Goal: Transaction & Acquisition: Download file/media

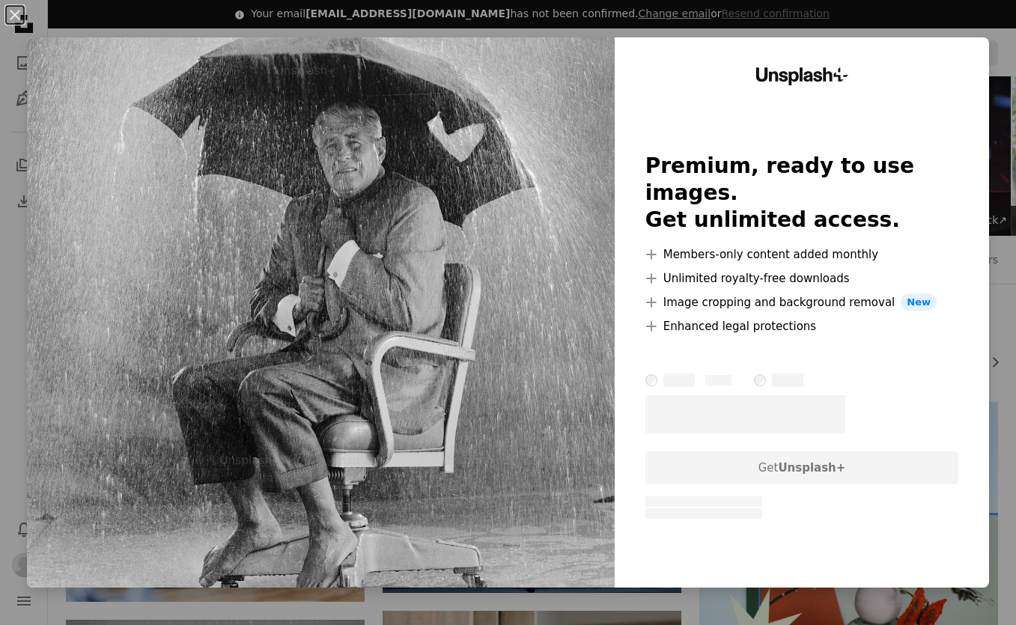
scroll to position [459, 0]
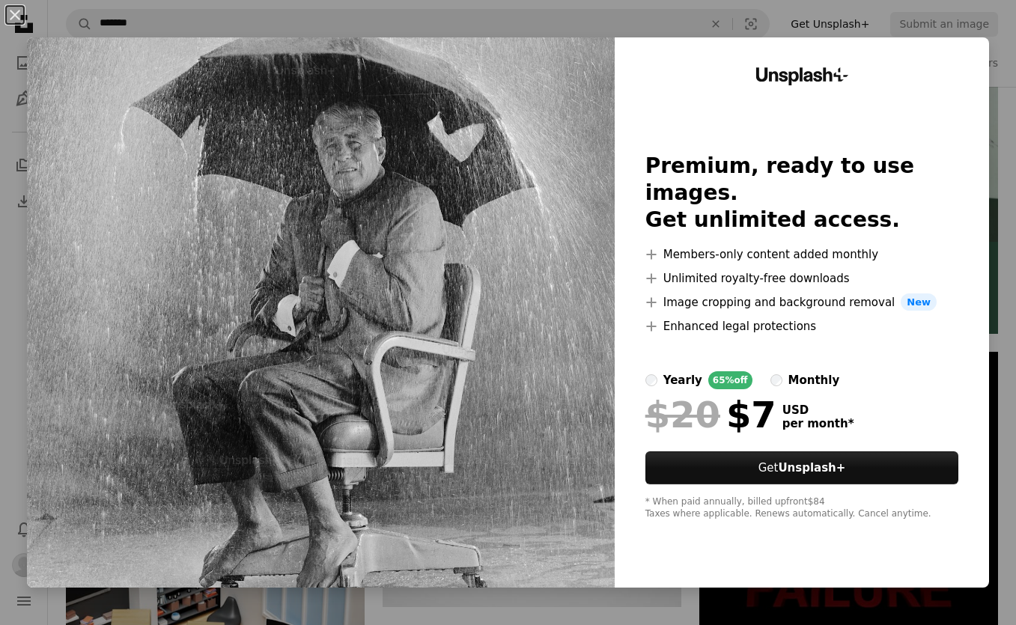
click at [663, 27] on div "An X shape Unsplash+ Premium, ready to use images. Get unlimited access. A plus…" at bounding box center [508, 312] width 1016 height 625
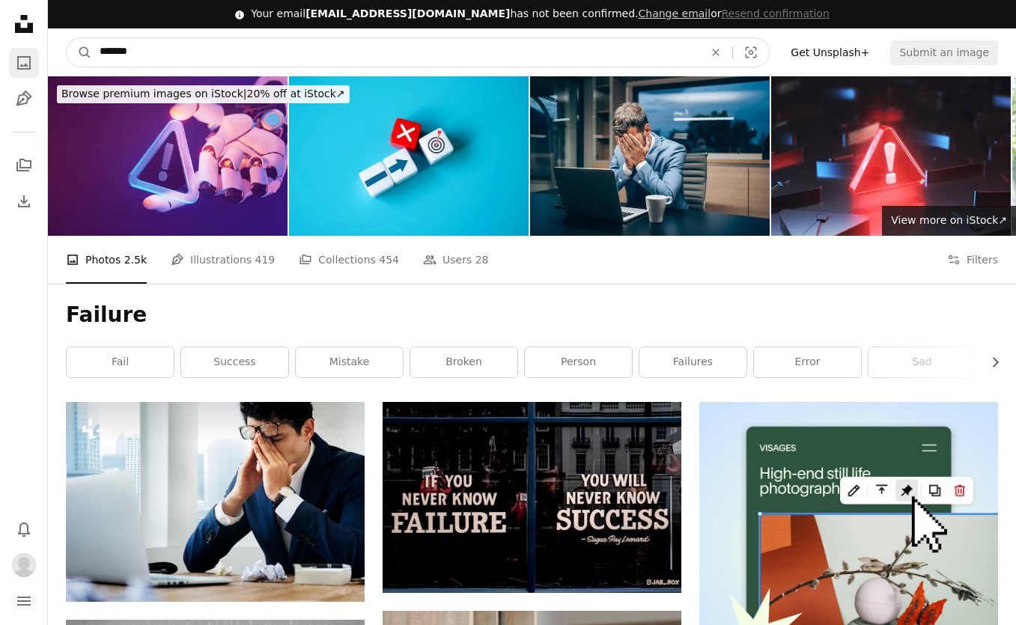
drag, startPoint x: 167, startPoint y: 52, endPoint x: 36, endPoint y: 51, distance: 131.1
type input "*"
type input "*****"
click at [79, 52] on button "A magnifying glass" at bounding box center [79, 52] width 25 height 28
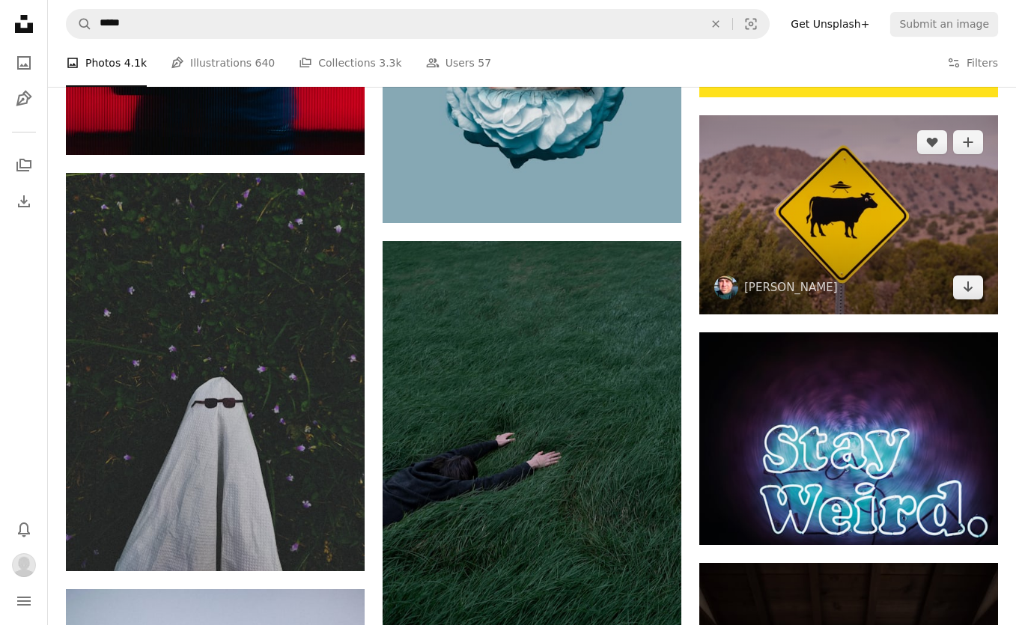
scroll to position [695, 0]
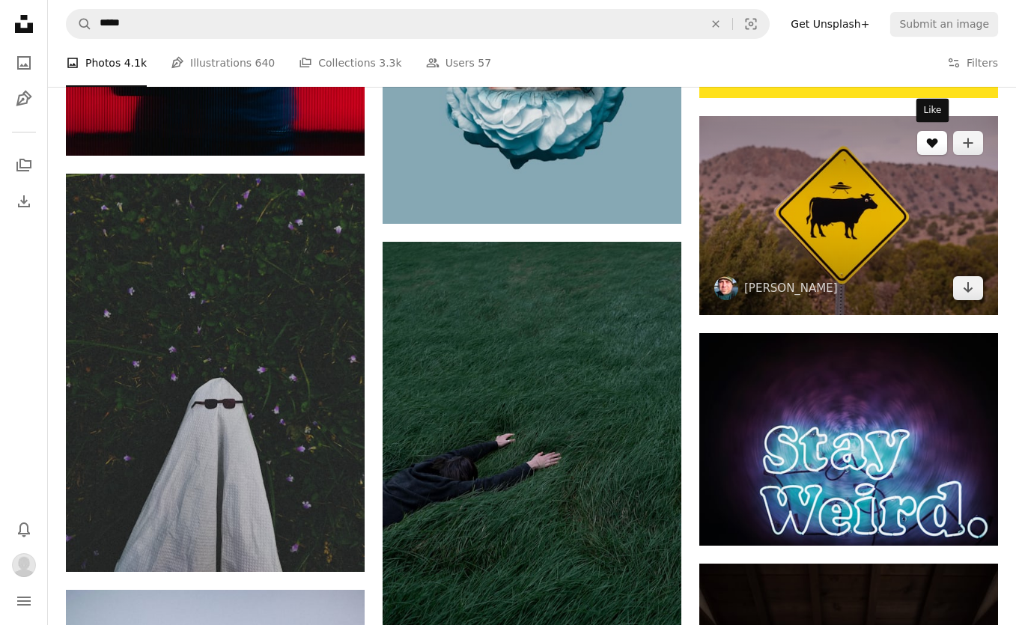
click at [930, 143] on icon "A heart" at bounding box center [933, 143] width 12 height 12
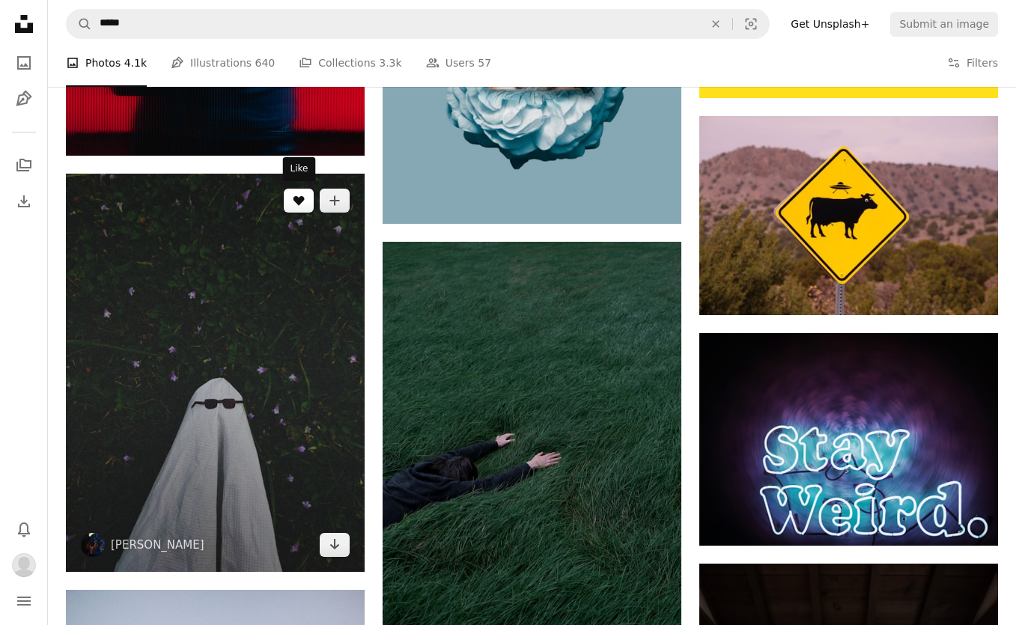
click at [294, 197] on icon "Like" at bounding box center [299, 201] width 11 height 10
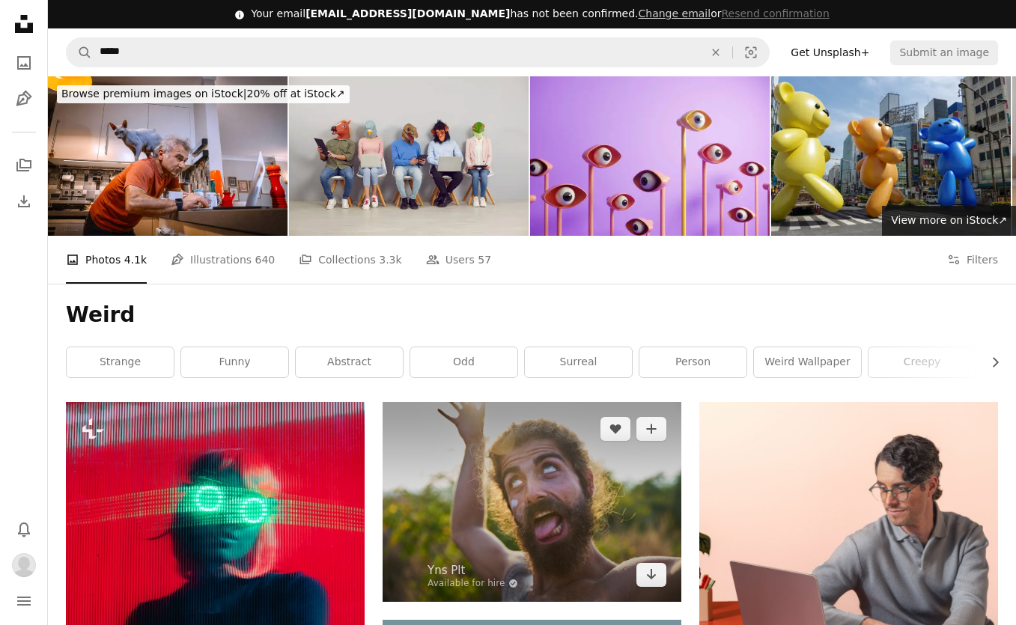
scroll to position [0, 0]
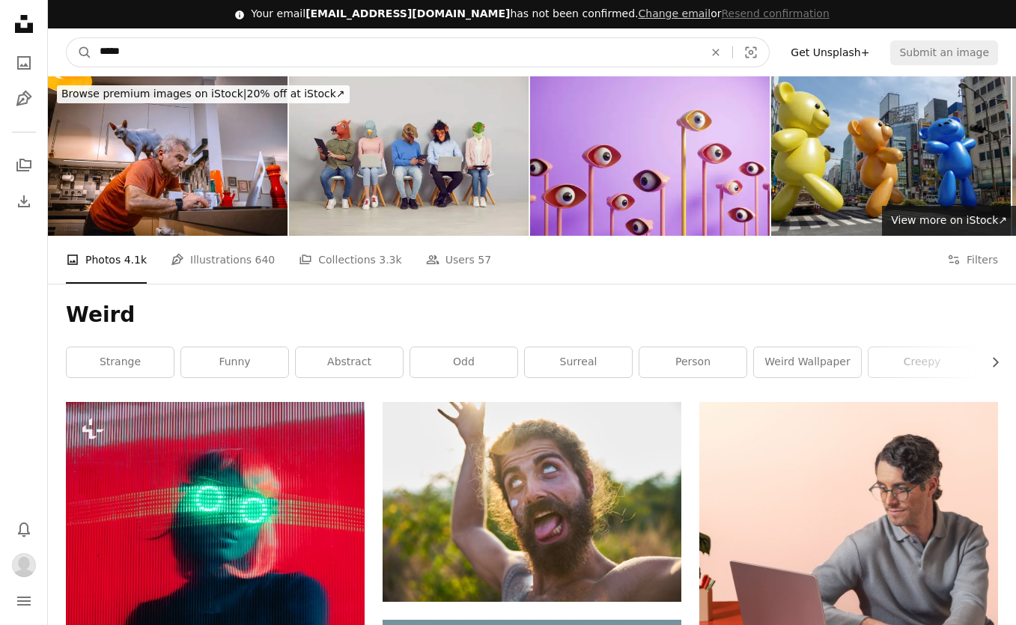
drag, startPoint x: 169, startPoint y: 48, endPoint x: 45, endPoint y: 37, distance: 124.0
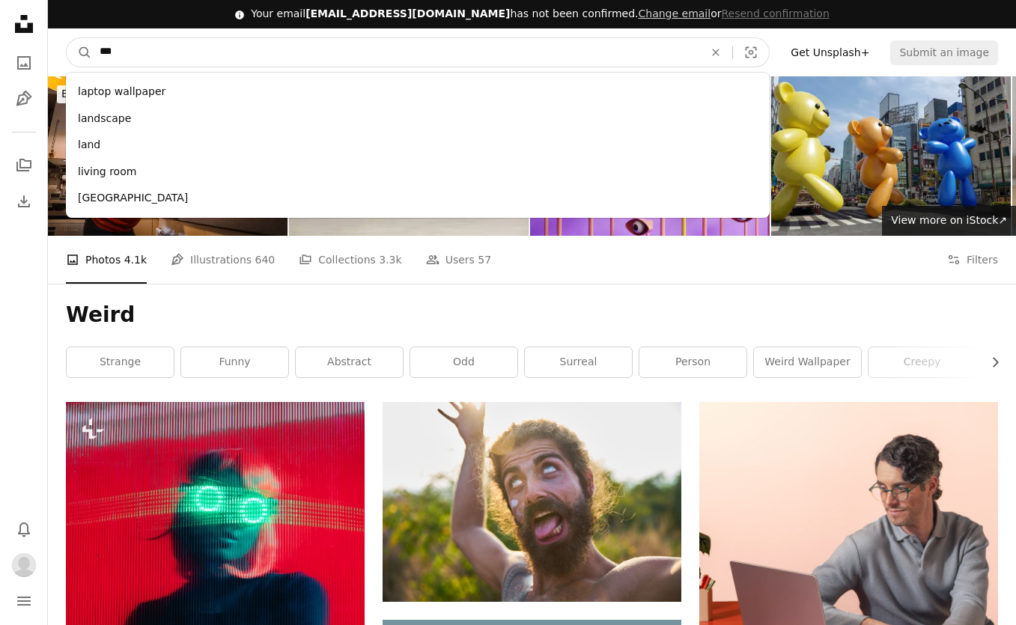
type input "****"
click at [79, 52] on button "A magnifying glass" at bounding box center [79, 52] width 25 height 28
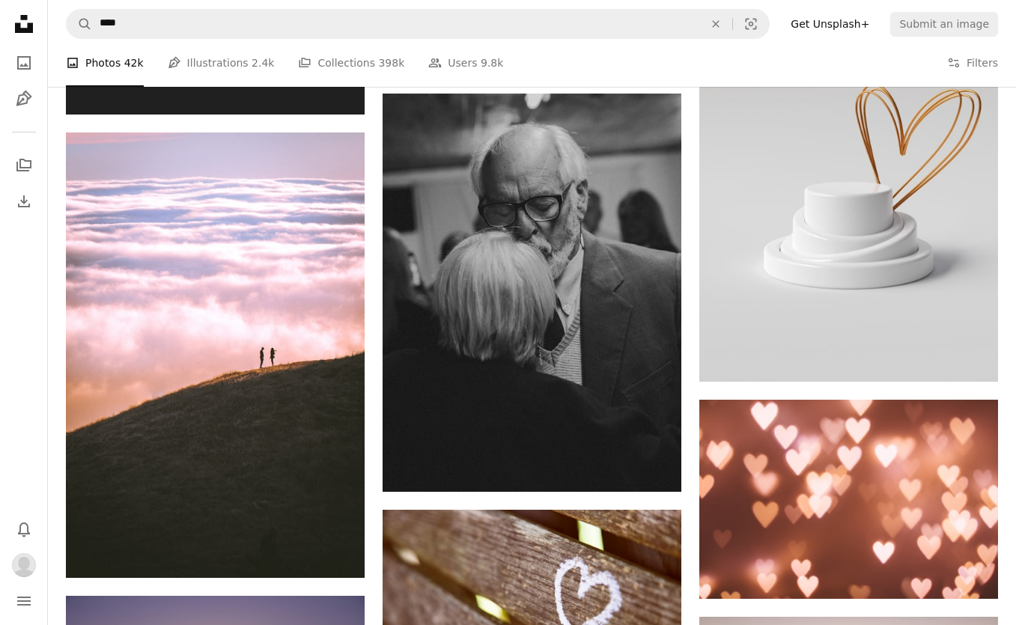
scroll to position [1463, 0]
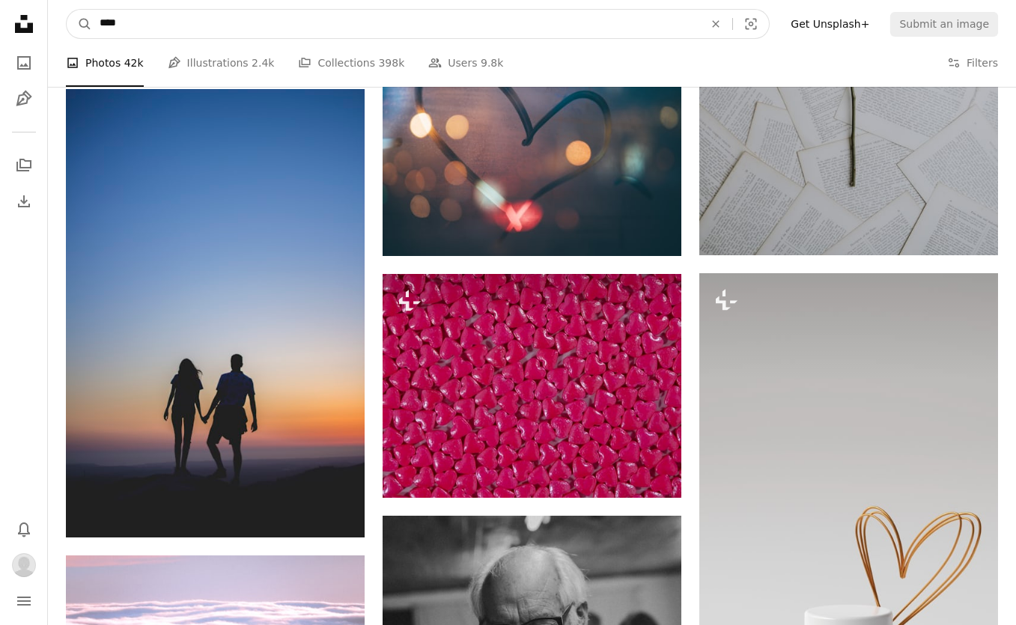
drag, startPoint x: 139, startPoint y: 17, endPoint x: 27, endPoint y: 12, distance: 111.7
click at [28, 13] on div "Unsplash logo Unsplash Home A photo Pen Tool A stack of folders Download Bell n…" at bounding box center [508, 346] width 1016 height 3619
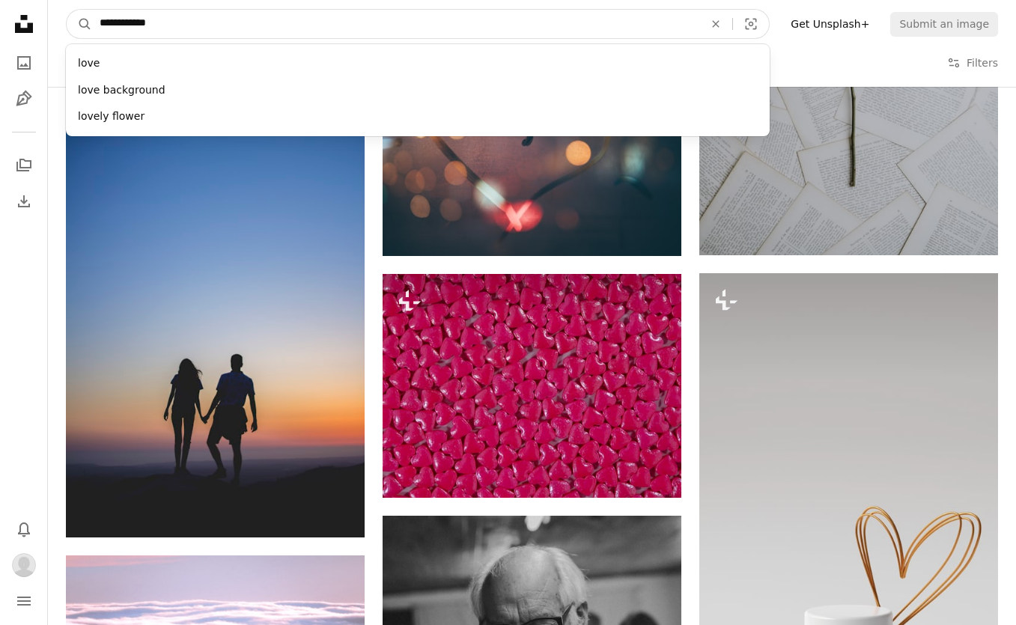
type input "**********"
click at [79, 24] on button "A magnifying glass" at bounding box center [79, 24] width 25 height 28
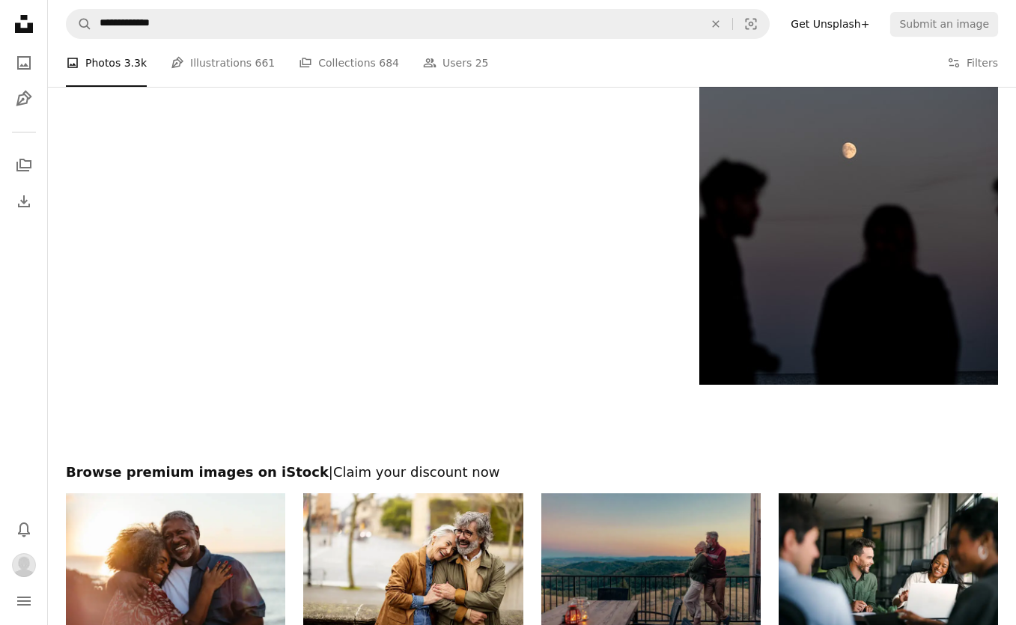
scroll to position [2578, 0]
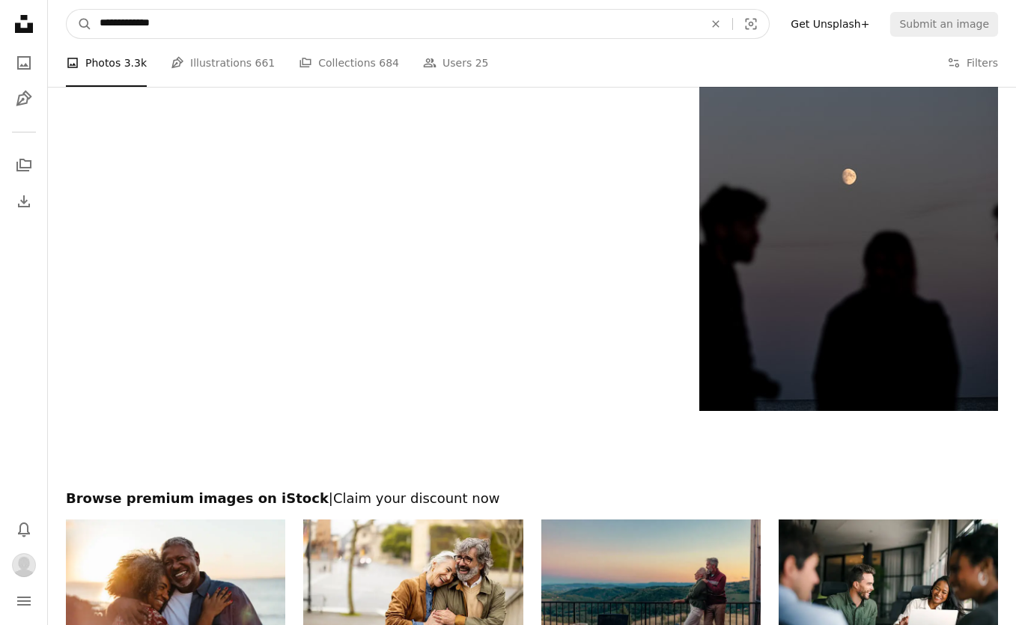
drag, startPoint x: 187, startPoint y: 19, endPoint x: 29, endPoint y: 16, distance: 158.1
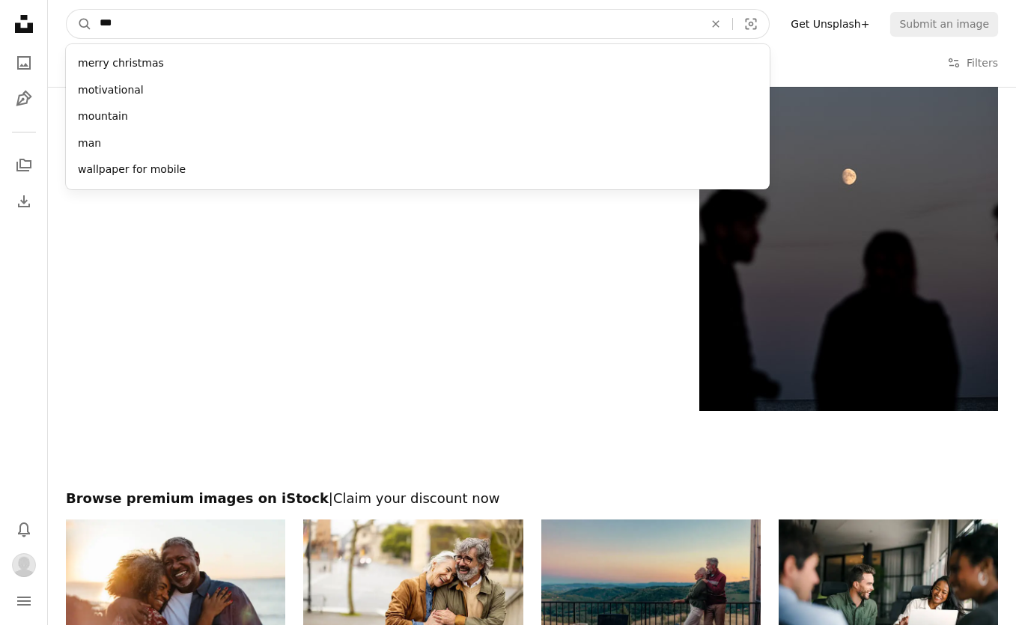
type input "****"
click at [79, 24] on button "A magnifying glass" at bounding box center [79, 24] width 25 height 28
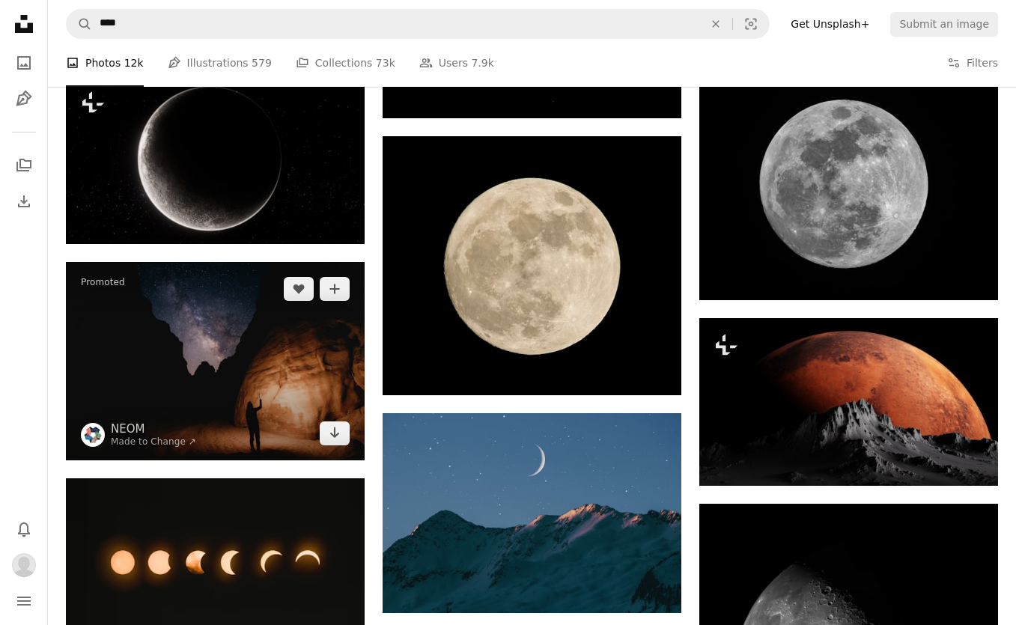
scroll to position [645, 0]
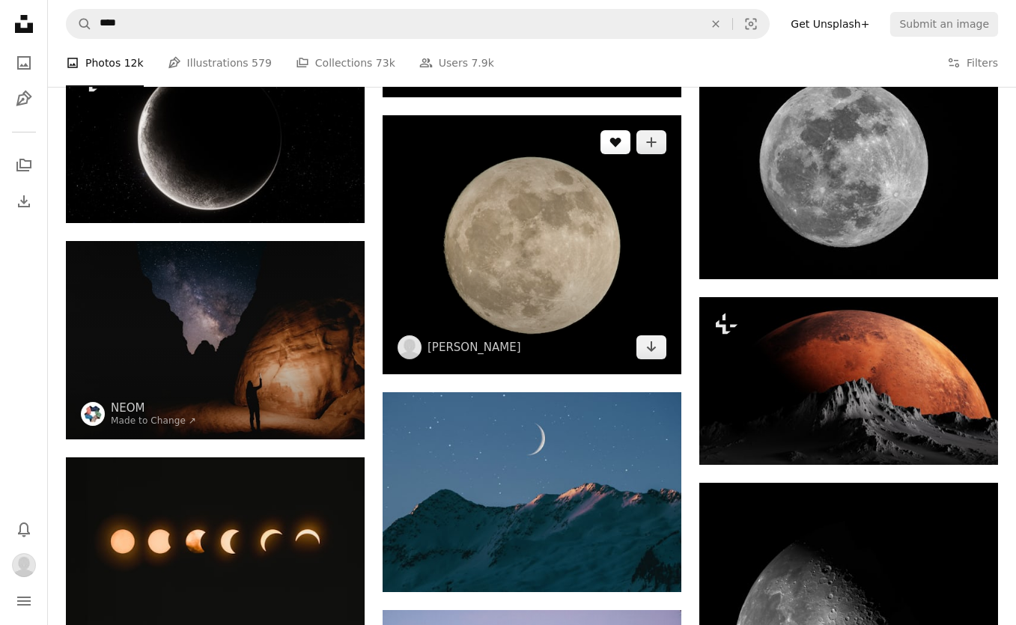
click at [613, 148] on button "A heart" at bounding box center [616, 142] width 30 height 24
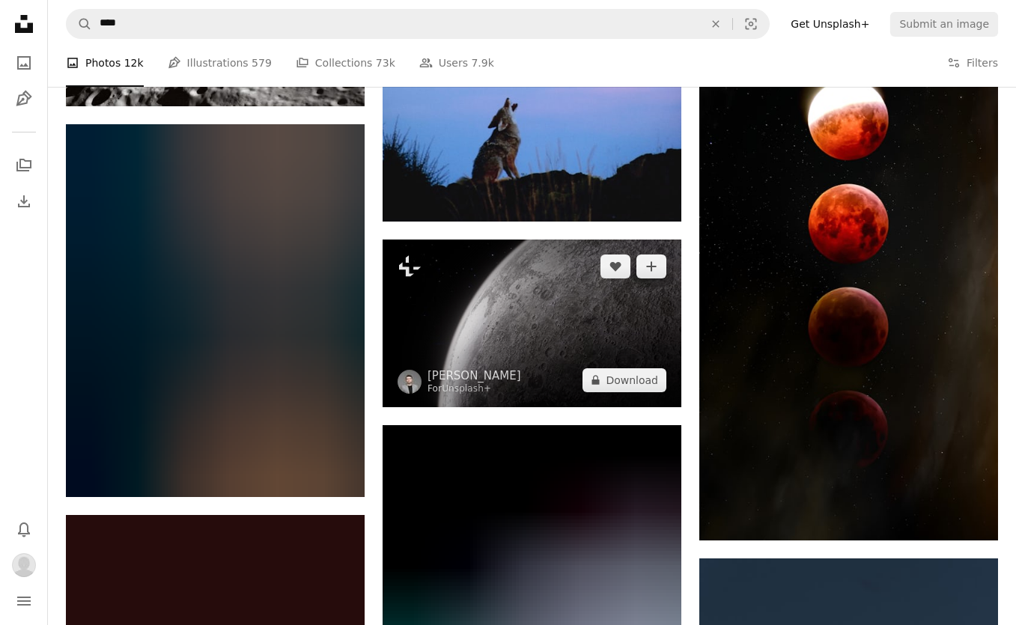
scroll to position [1482, 0]
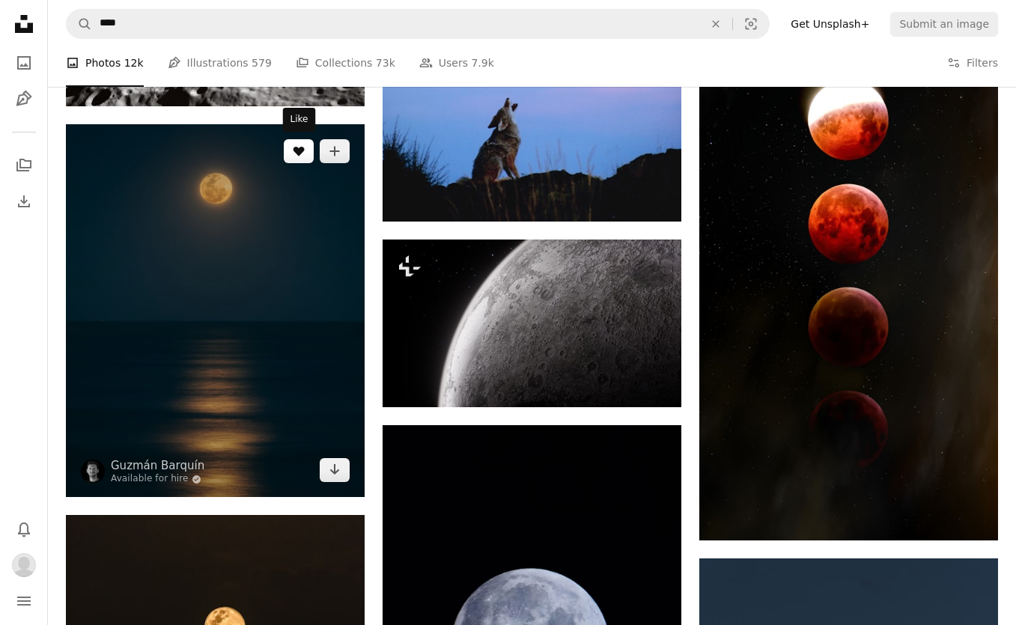
click at [299, 145] on icon "A heart" at bounding box center [299, 151] width 12 height 12
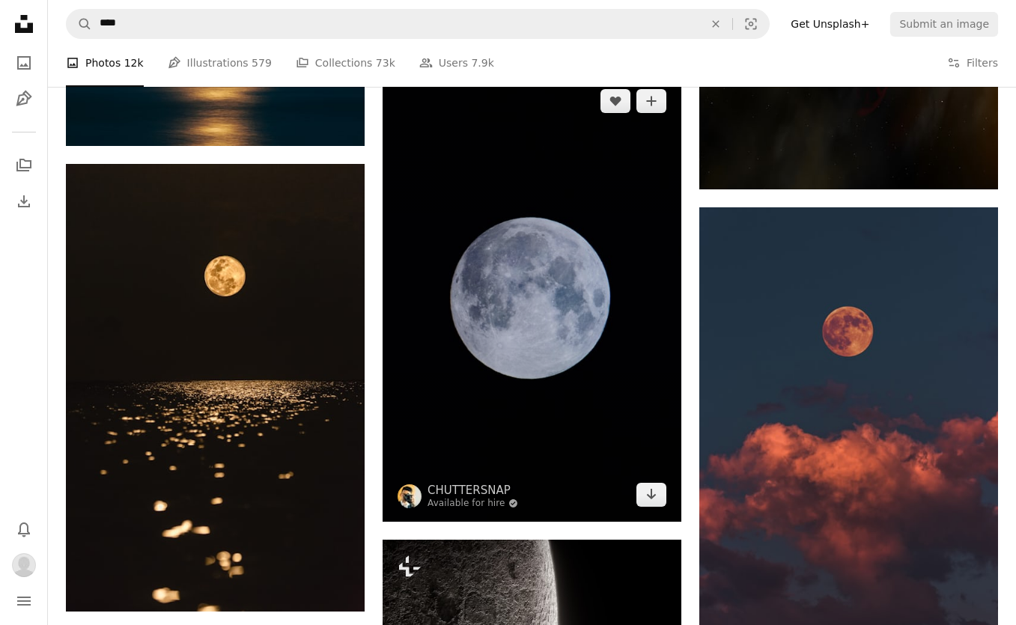
scroll to position [1836, 0]
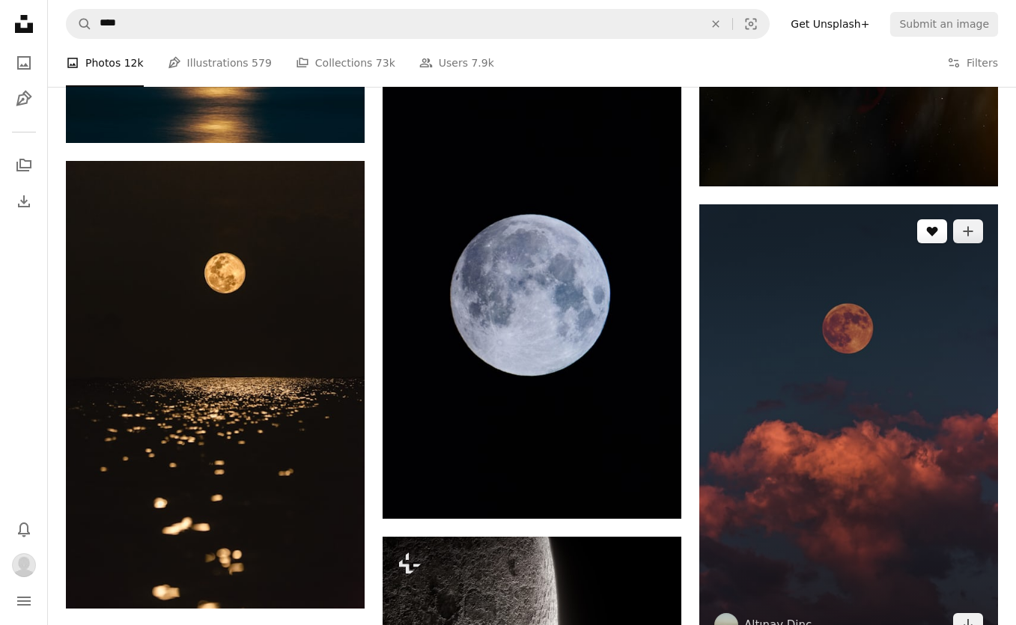
click at [939, 231] on button "A heart" at bounding box center [933, 231] width 30 height 24
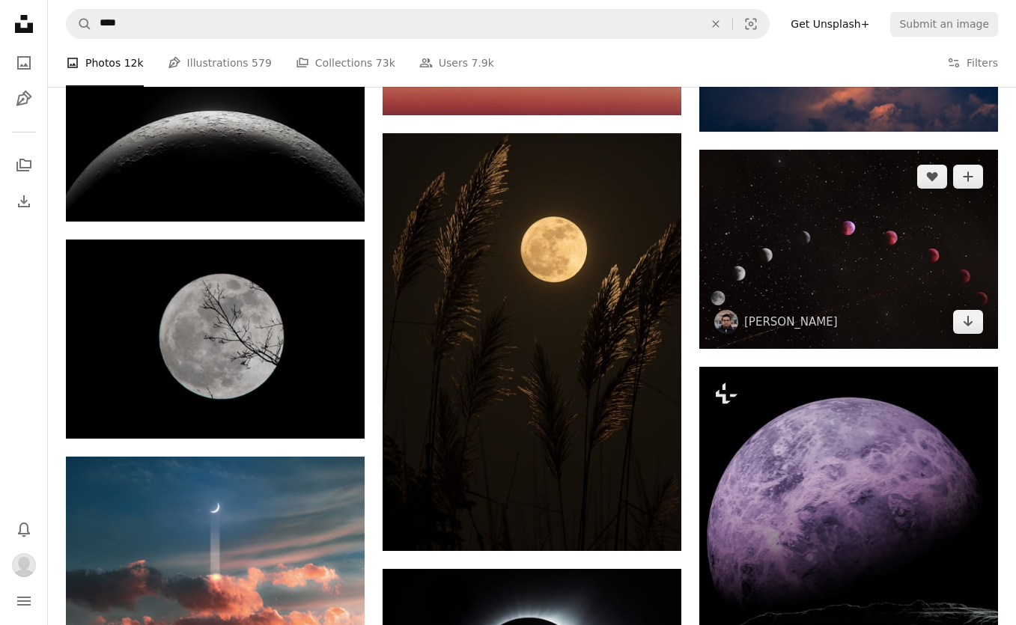
scroll to position [6203, 0]
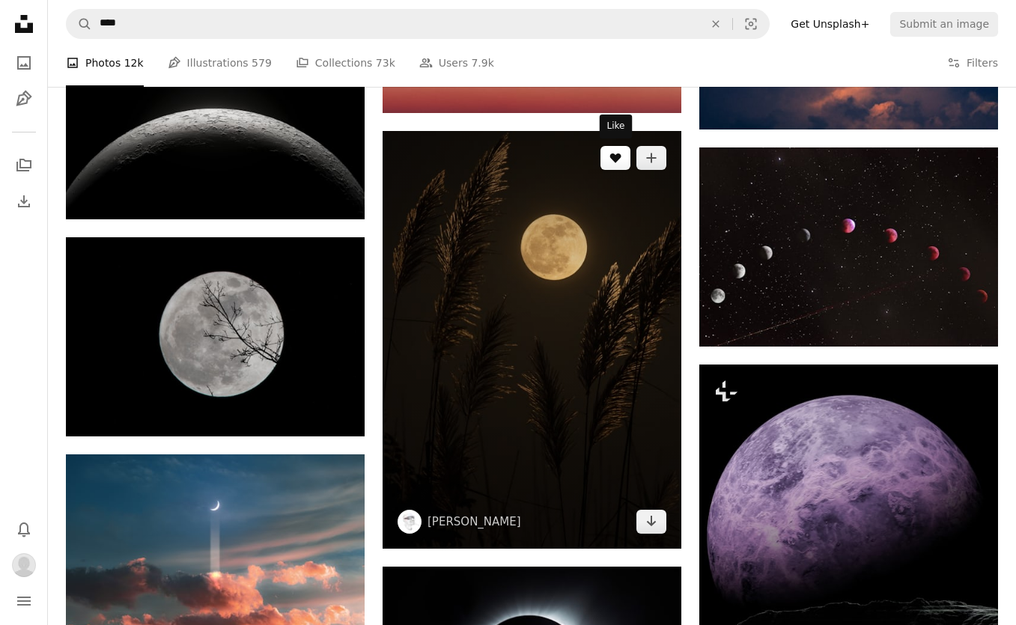
click at [619, 154] on icon "Like" at bounding box center [615, 159] width 11 height 10
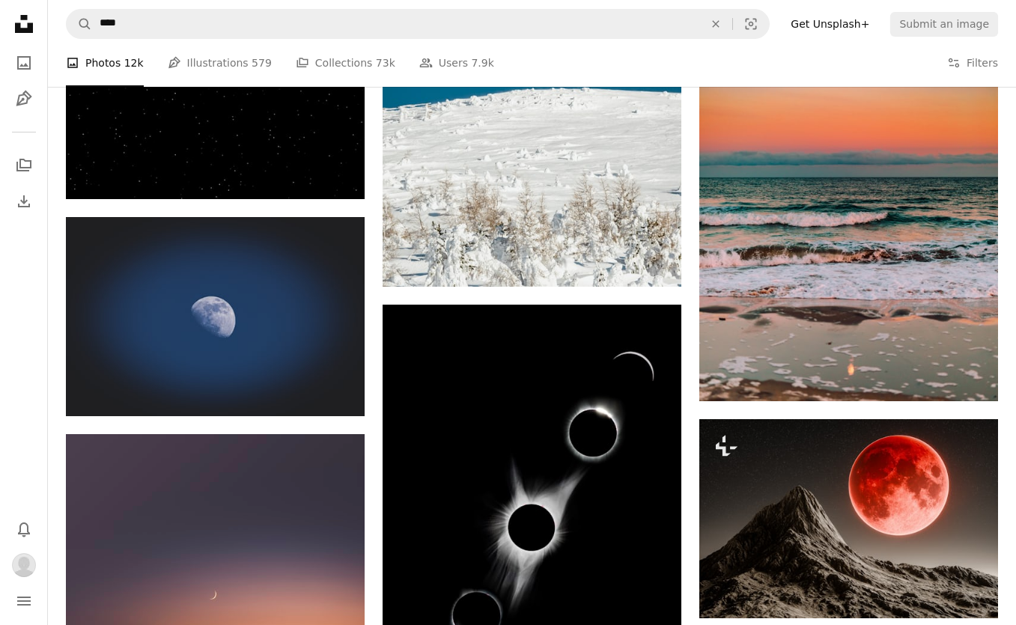
scroll to position [12802, 0]
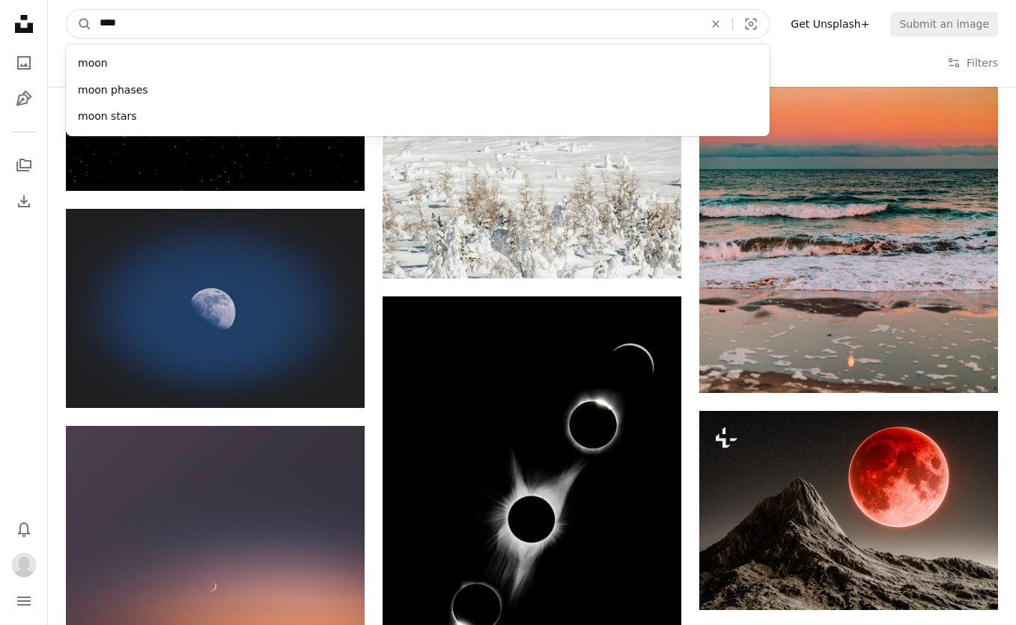
drag, startPoint x: 222, startPoint y: 22, endPoint x: 24, endPoint y: 31, distance: 198.7
type input "*"
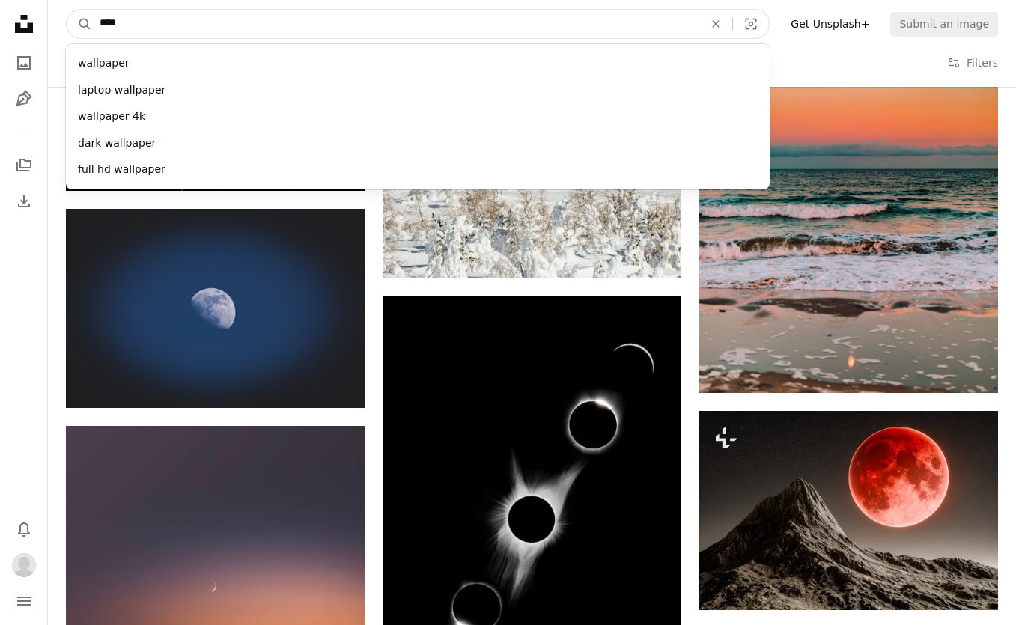
type input "*****"
click at [79, 24] on button "A magnifying glass" at bounding box center [79, 24] width 25 height 28
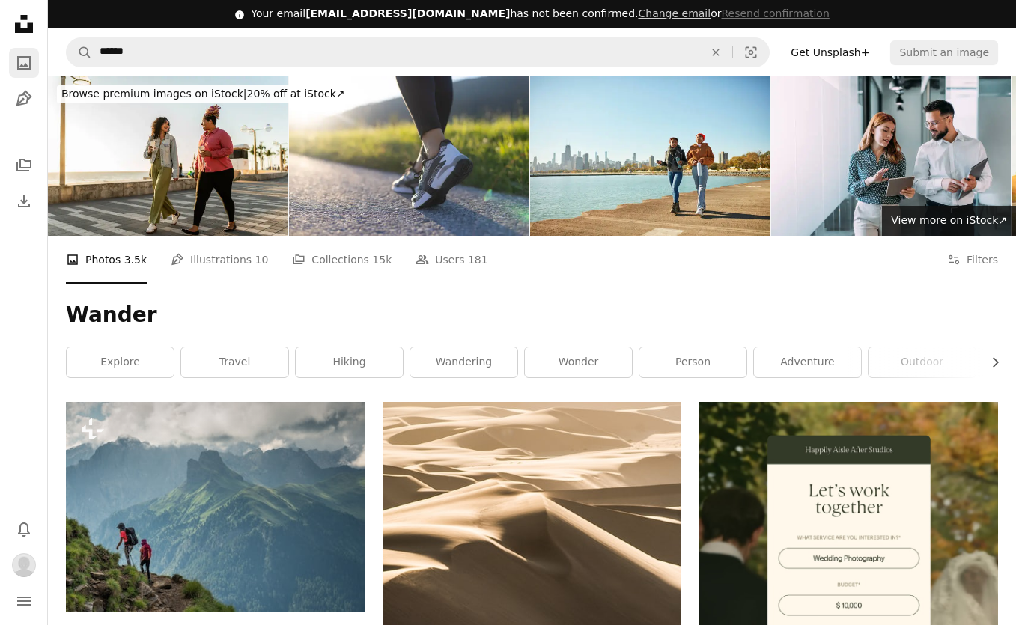
click at [23, 60] on icon "A photo" at bounding box center [24, 63] width 18 height 18
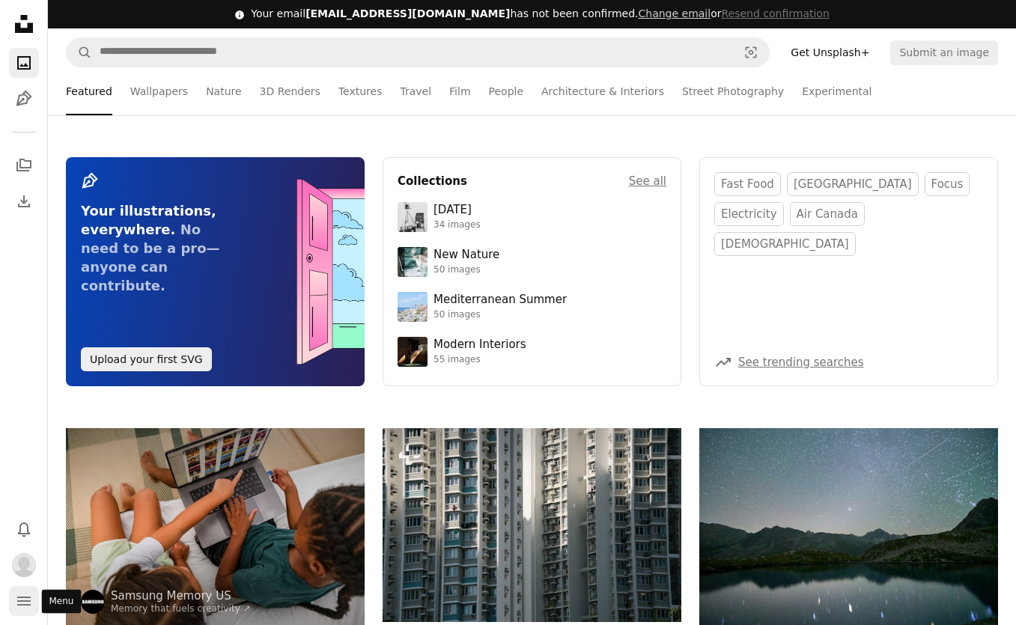
click at [26, 605] on icon "Menu" at bounding box center [23, 601] width 13 height 9
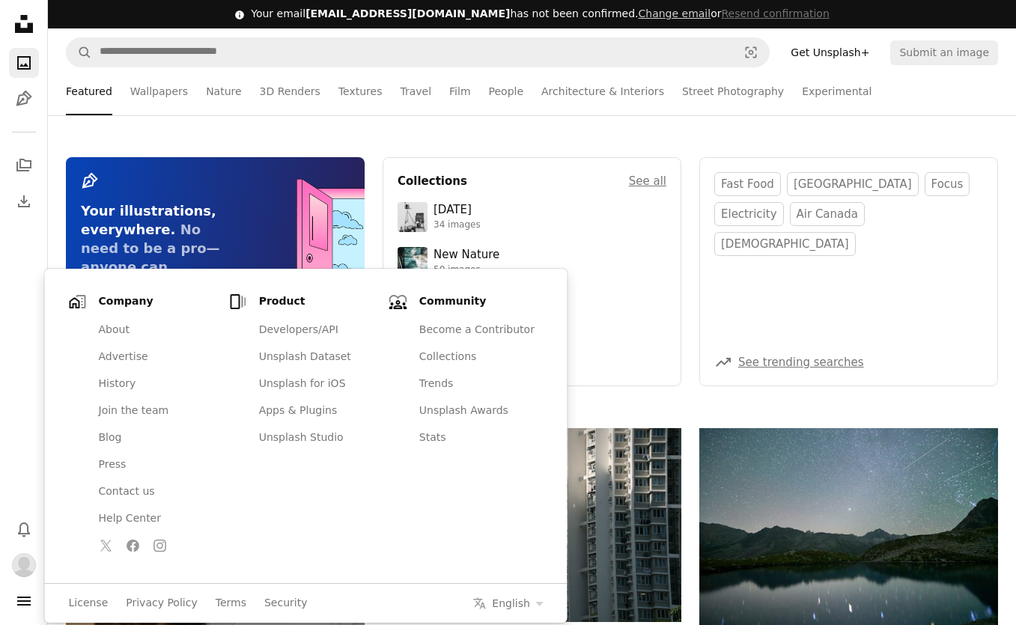
click at [16, 413] on nav "Unsplash logo Unsplash Home A photo Pen Tool A stack of folders Download Photos…" at bounding box center [24, 312] width 48 height 625
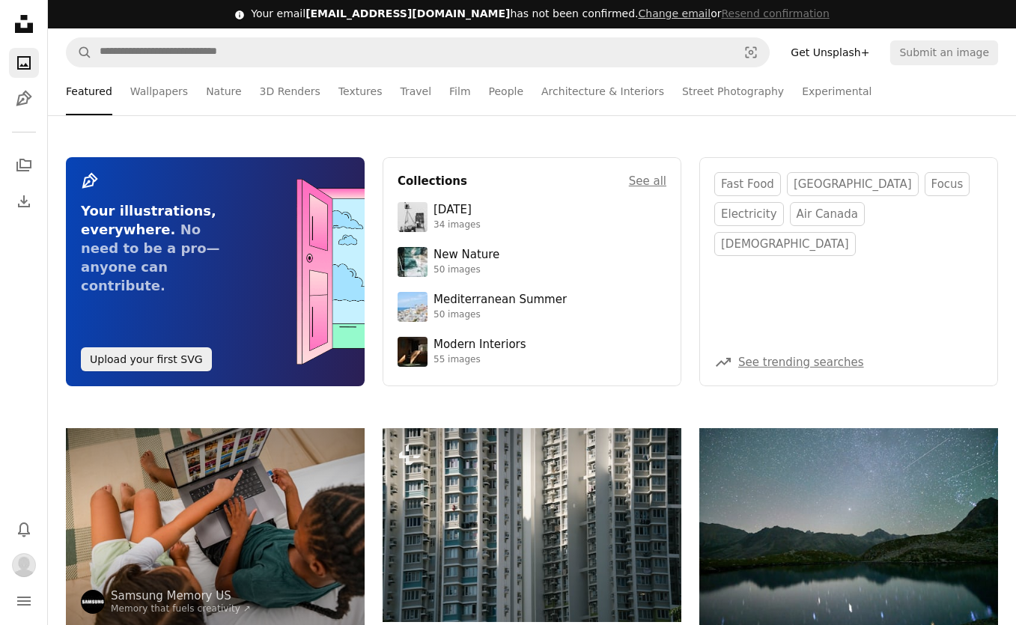
click at [18, 22] on icon "Unsplash logo Unsplash Home" at bounding box center [24, 24] width 30 height 30
click at [22, 25] on icon "Unsplash logo Unsplash Home" at bounding box center [24, 24] width 30 height 30
click at [16, 556] on img "Profile" at bounding box center [24, 566] width 24 height 24
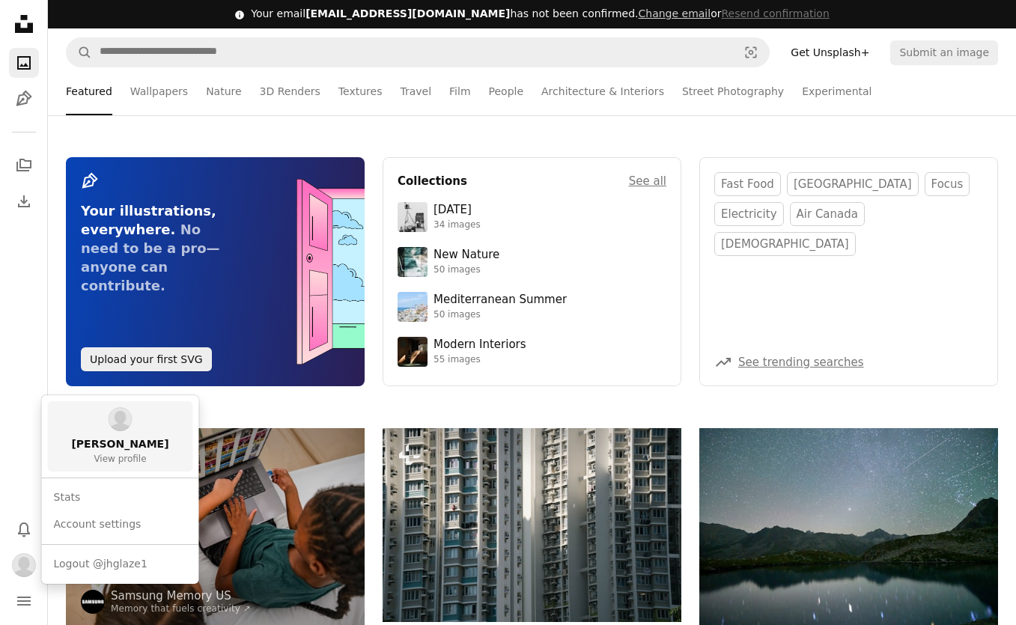
click at [119, 428] on img at bounding box center [121, 419] width 24 height 24
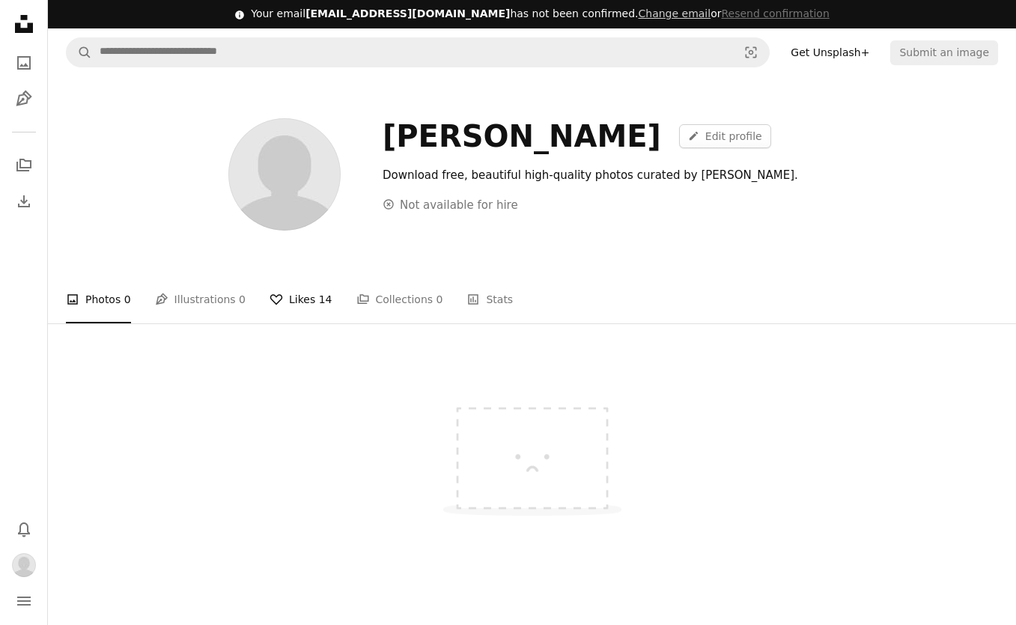
click at [301, 298] on link "A heart Likes 14" at bounding box center [301, 300] width 63 height 48
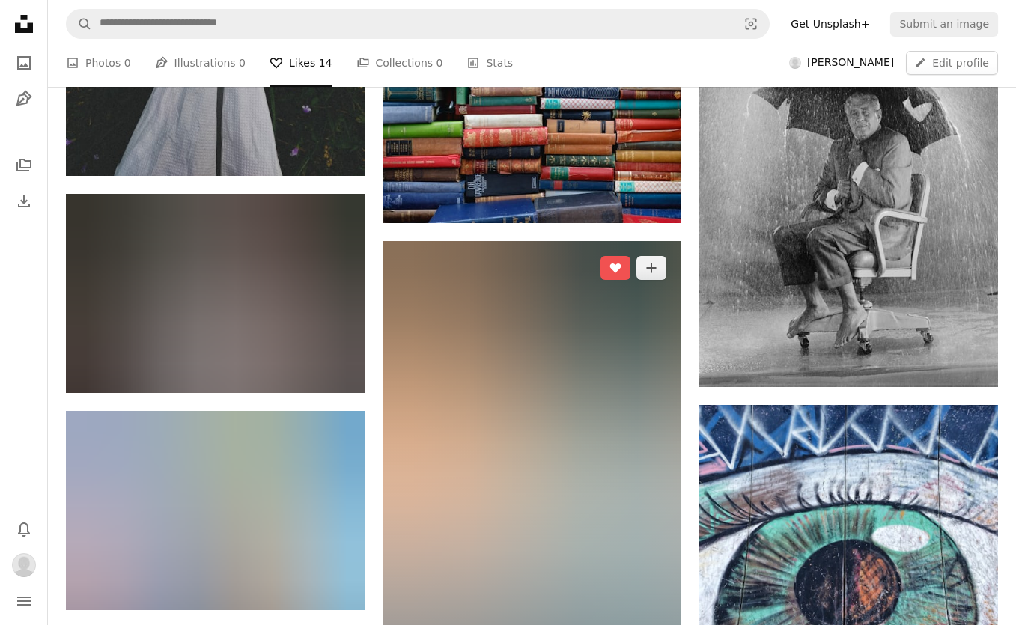
scroll to position [1082, 0]
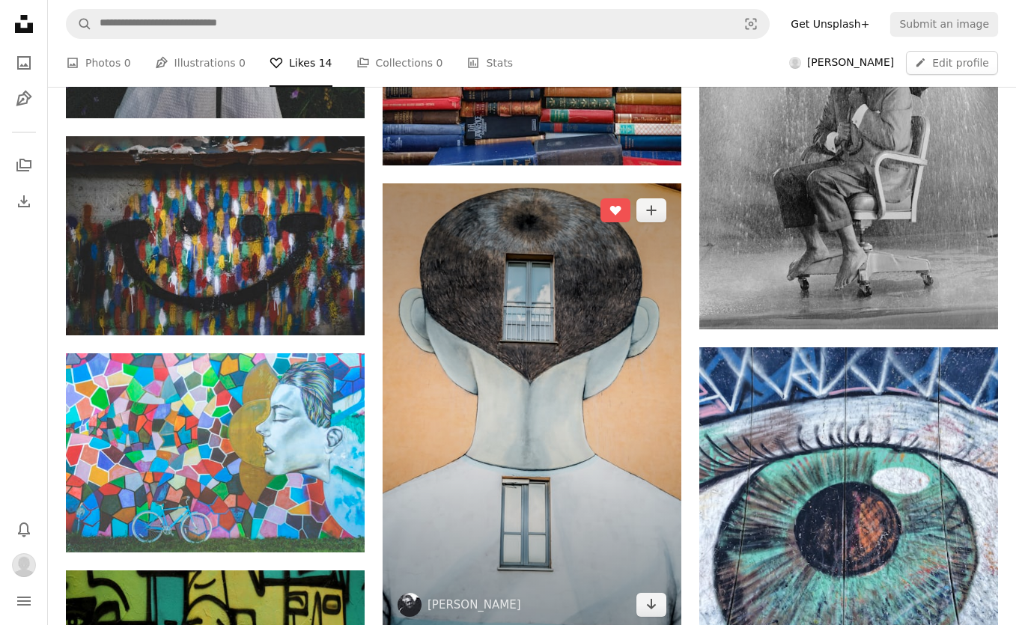
click at [554, 260] on img at bounding box center [532, 408] width 299 height 449
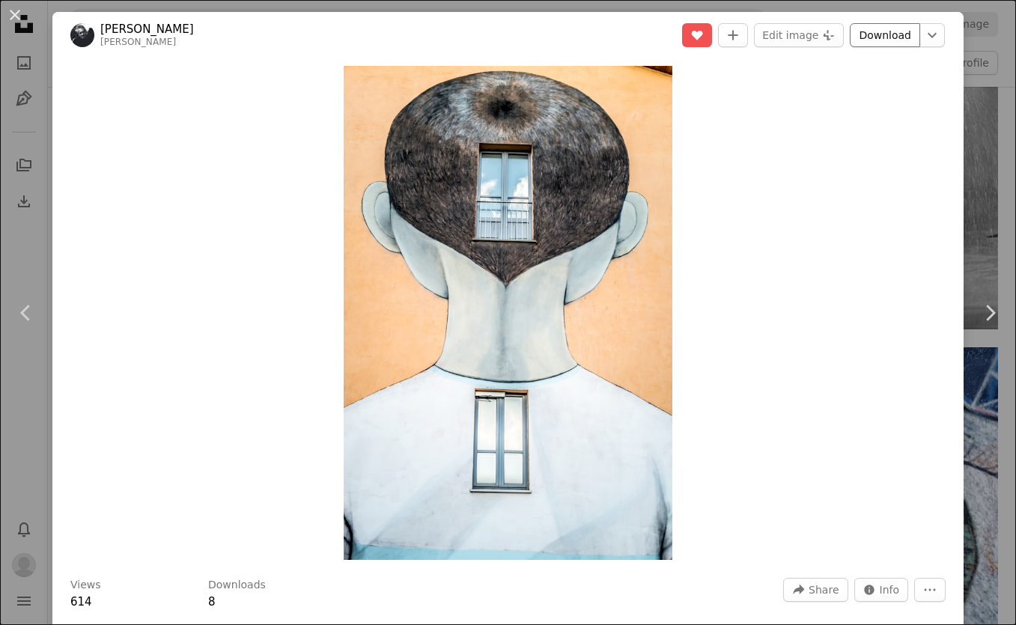
click at [907, 33] on link "Download" at bounding box center [885, 35] width 70 height 24
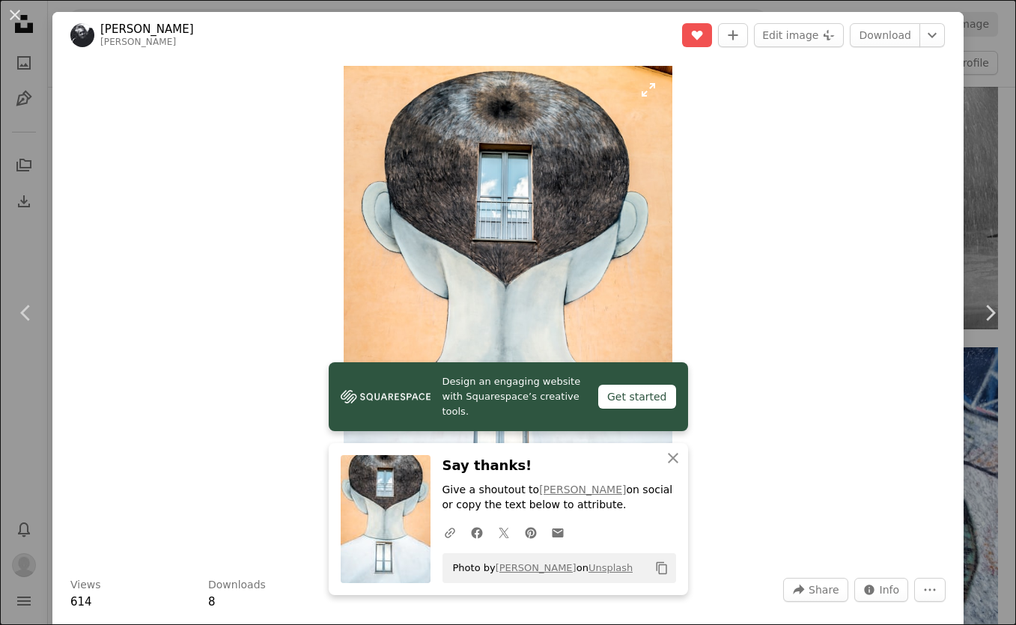
click at [636, 335] on img "Zoom in on this image" at bounding box center [508, 313] width 329 height 494
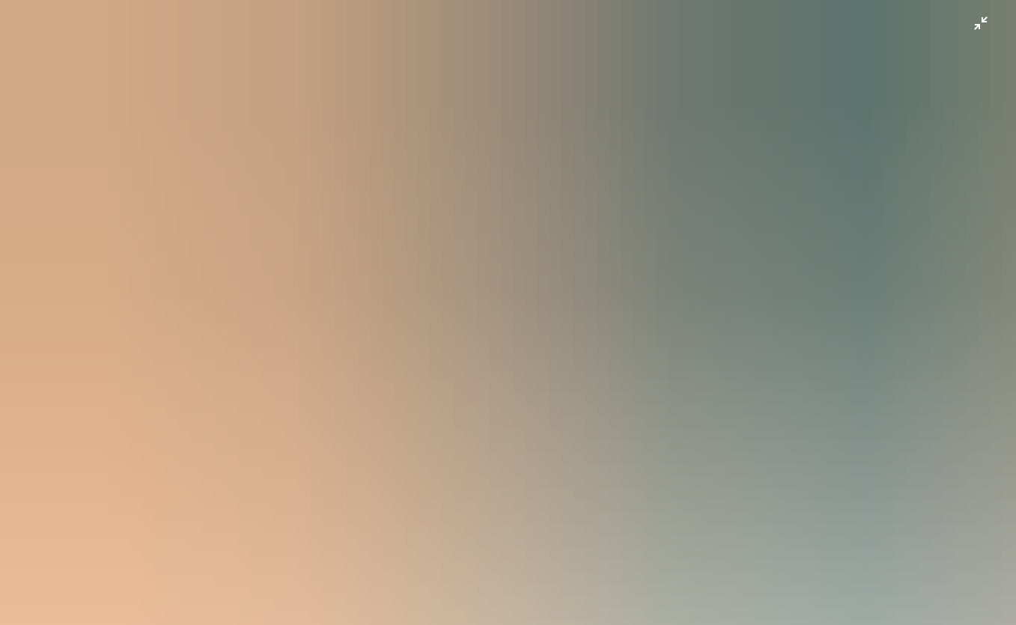
scroll to position [452, 0]
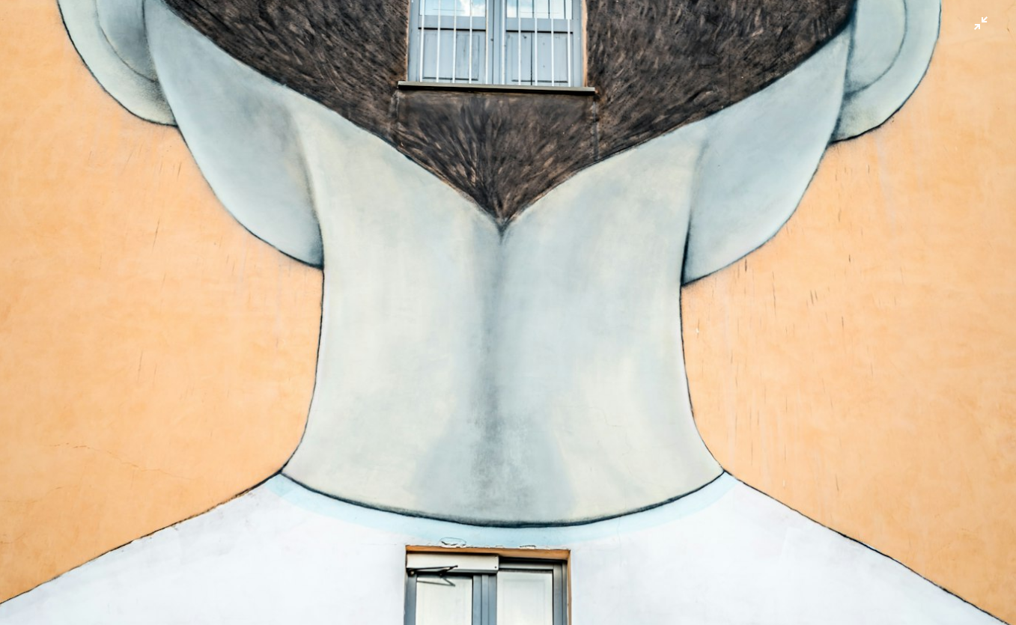
click at [633, 350] on img "Zoom out on this image" at bounding box center [508, 312] width 1018 height 1530
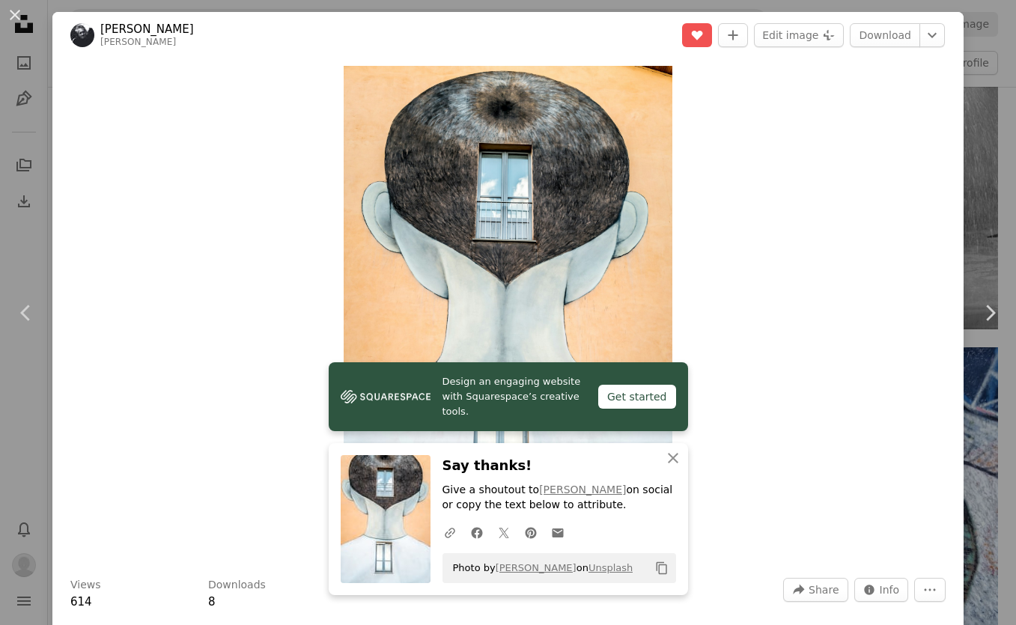
click at [744, 533] on div "Zoom in" at bounding box center [508, 312] width 912 height 509
click at [673, 456] on icon "An X shape" at bounding box center [673, 458] width 18 height 18
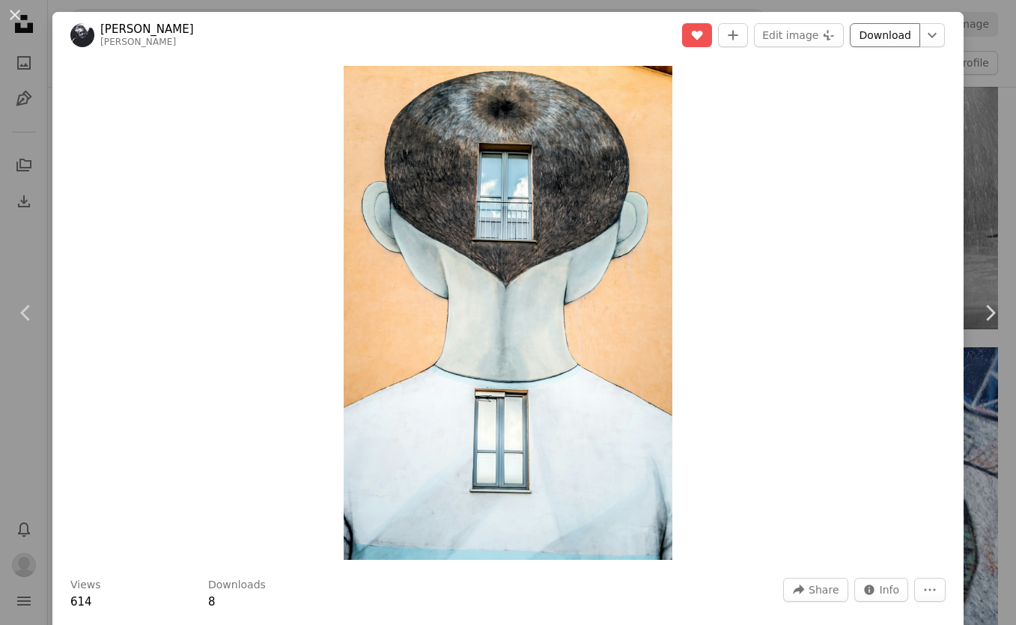
click at [891, 30] on link "Download" at bounding box center [885, 35] width 70 height 24
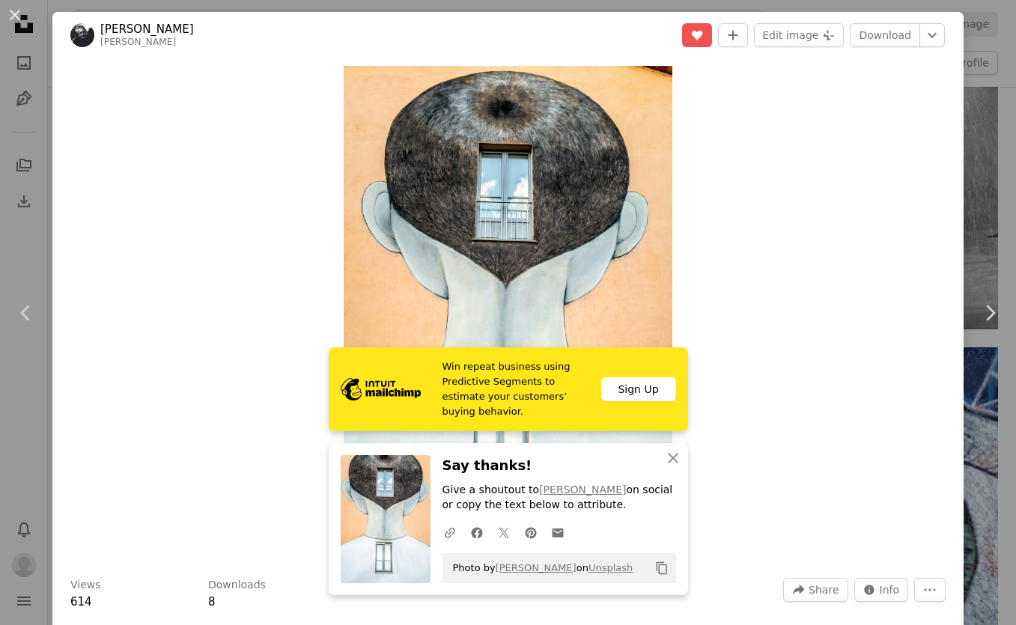
click at [642, 398] on div "Sign Up" at bounding box center [639, 390] width 75 height 24
click at [915, 340] on div "Zoom in" at bounding box center [508, 312] width 912 height 509
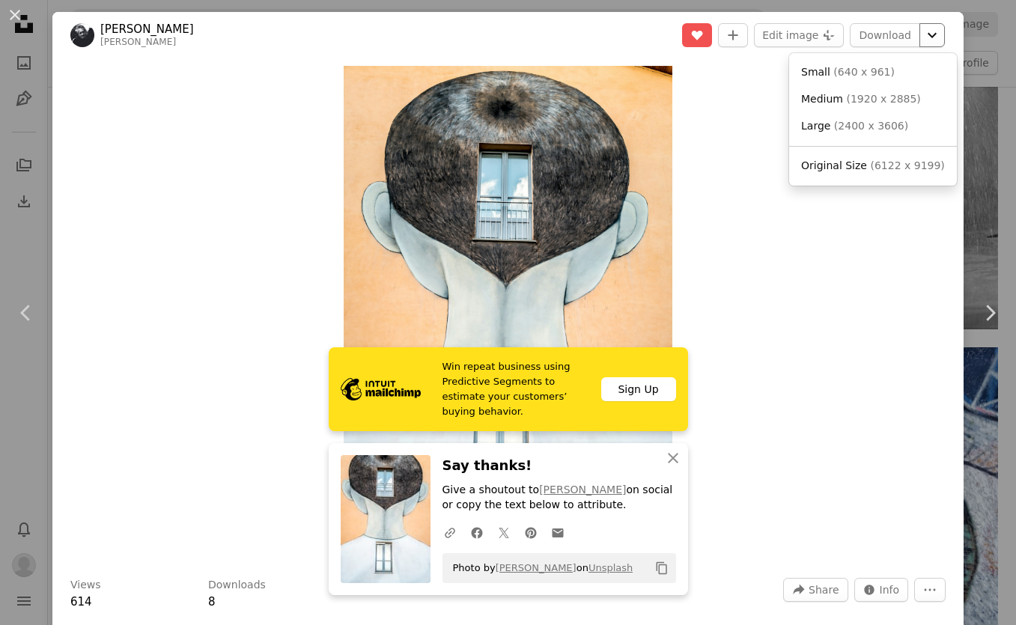
click at [938, 37] on icon "Chevron down" at bounding box center [933, 35] width 24 height 18
click at [858, 91] on link "Medium ( 1920 x 2885 )" at bounding box center [874, 99] width 156 height 27
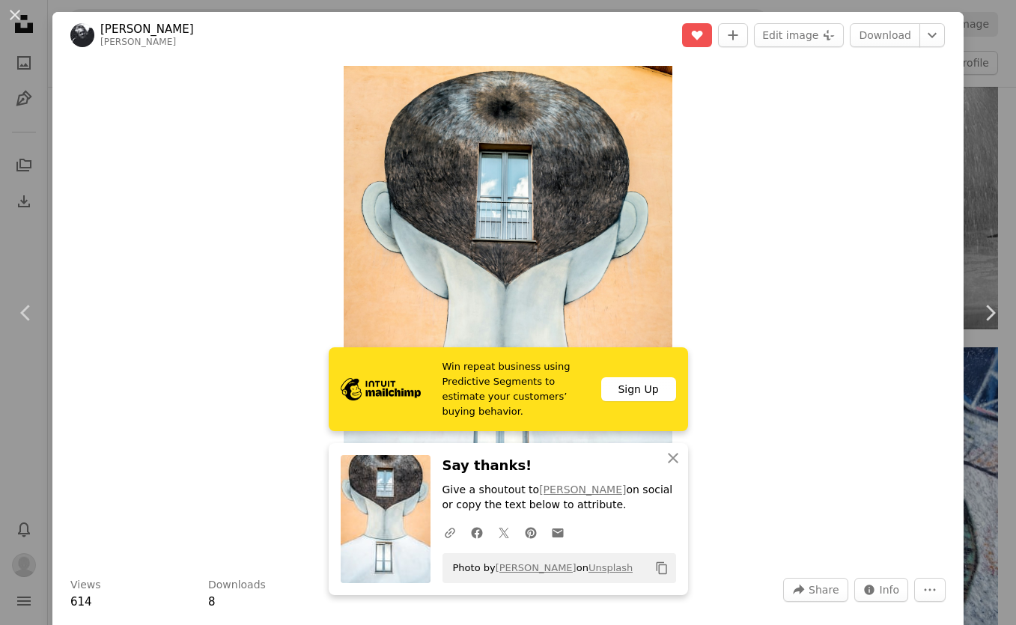
click at [725, 510] on div "Zoom in" at bounding box center [508, 312] width 912 height 509
click at [737, 27] on button "A plus sign" at bounding box center [733, 35] width 30 height 24
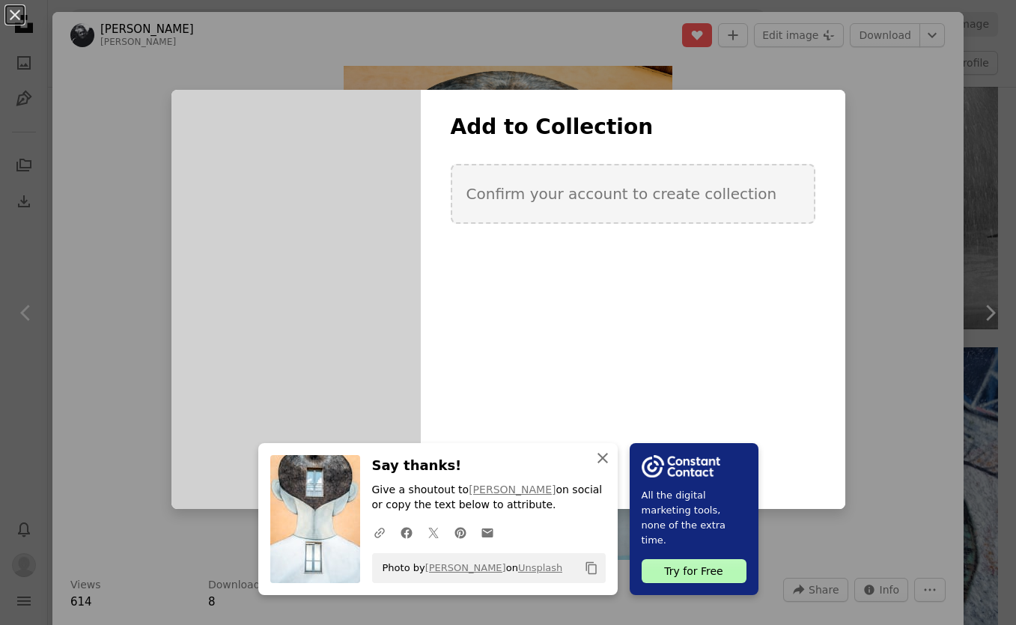
click at [606, 458] on icon "An X shape" at bounding box center [603, 458] width 18 height 18
